Goal: Learn about a topic

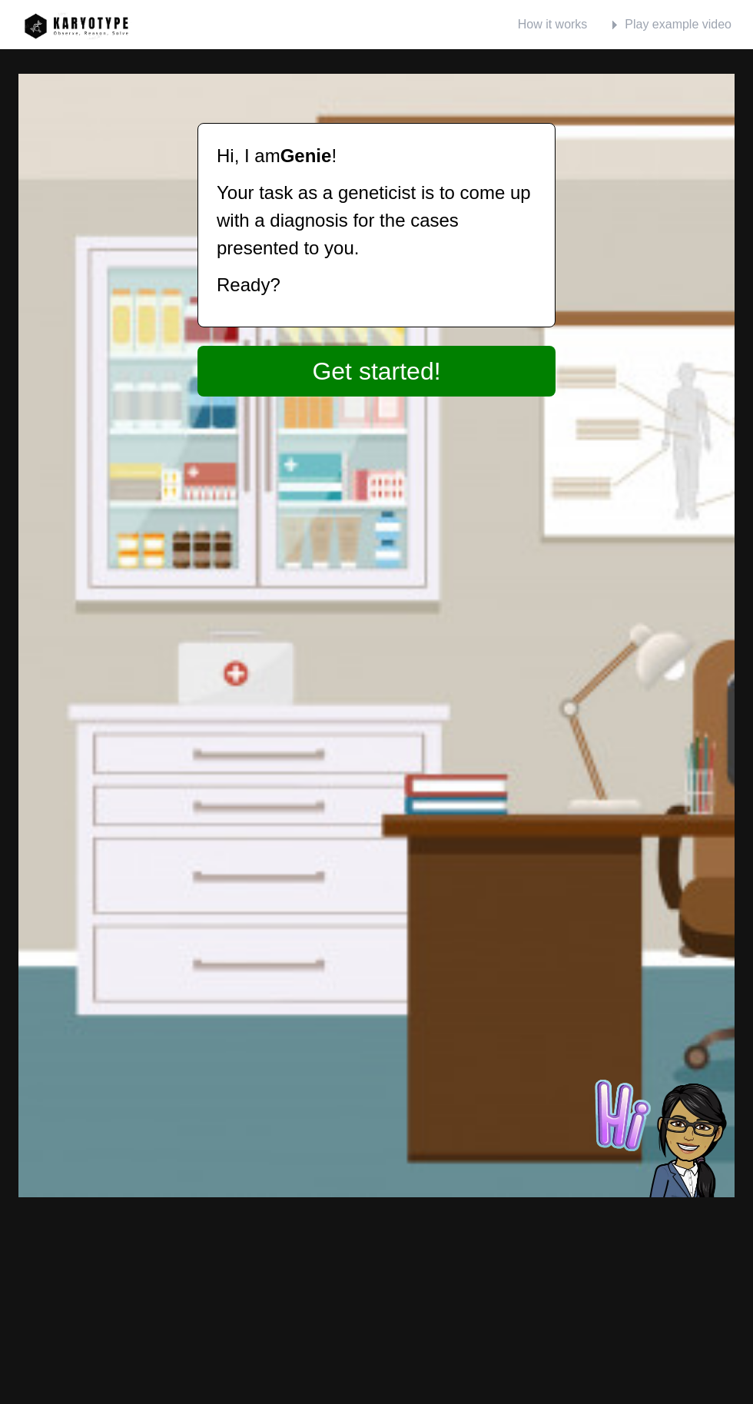
click at [357, 366] on link "Get started!" at bounding box center [376, 371] width 358 height 51
